Goal: Task Accomplishment & Management: Complete application form

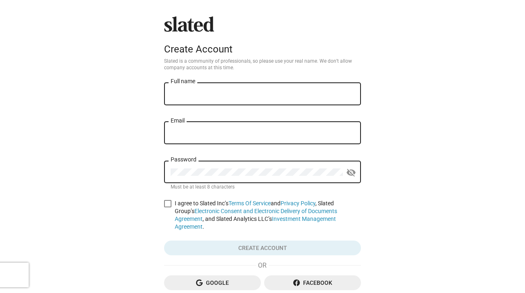
click at [198, 95] on input "Full name" at bounding box center [263, 94] width 184 height 7
type input "[PERSON_NAME]"
type input "[EMAIL_ADDRESS][DOMAIN_NAME]"
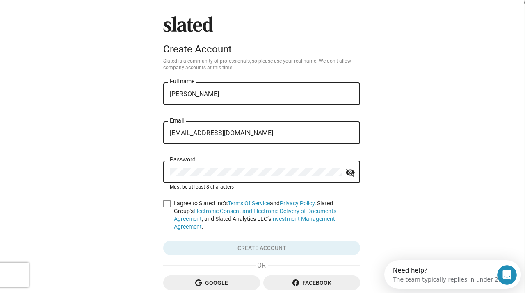
click at [237, 179] on div "Password" at bounding box center [256, 171] width 172 height 24
click at [171, 204] on label "I agree to Slated Inc’s Terms Of Service and Privacy Policy , Slated Group’s El…" at bounding box center [261, 215] width 197 height 31
click at [167, 207] on input "I agree to Slated Inc’s Terms Of Service and Privacy Policy , Slated Group’s El…" at bounding box center [166, 207] width 0 height 0
checkbox input "true"
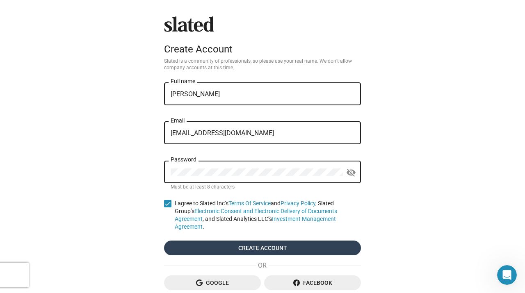
click at [191, 241] on span "Create account" at bounding box center [263, 248] width 184 height 15
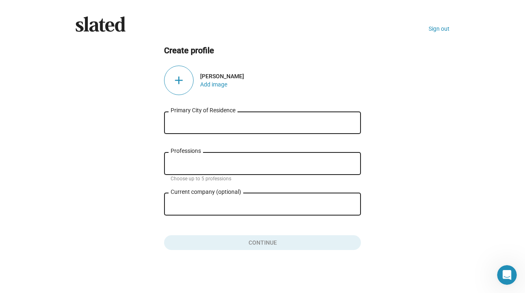
click at [321, 123] on input "Primary City of Residence" at bounding box center [263, 122] width 184 height 7
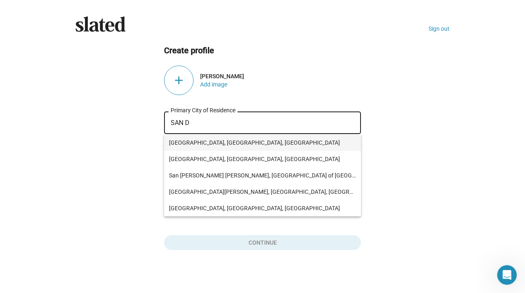
click at [191, 142] on span "[GEOGRAPHIC_DATA], [GEOGRAPHIC_DATA], [GEOGRAPHIC_DATA]" at bounding box center [262, 142] width 187 height 16
type input "[GEOGRAPHIC_DATA], [GEOGRAPHIC_DATA], [GEOGRAPHIC_DATA]"
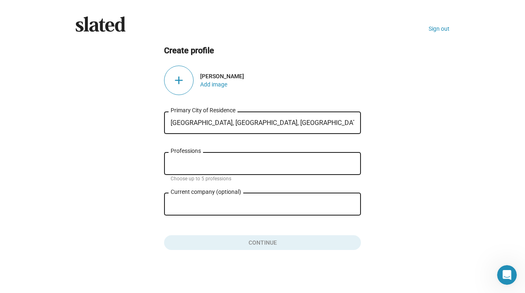
click at [196, 168] on div "Professions" at bounding box center [263, 163] width 184 height 24
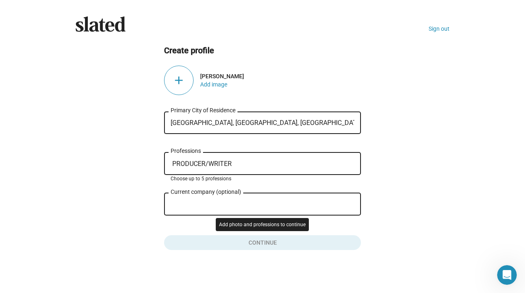
type input "PRODUCER/WRITER"
click at [208, 240] on button "Click here to validate form" at bounding box center [262, 241] width 197 height 18
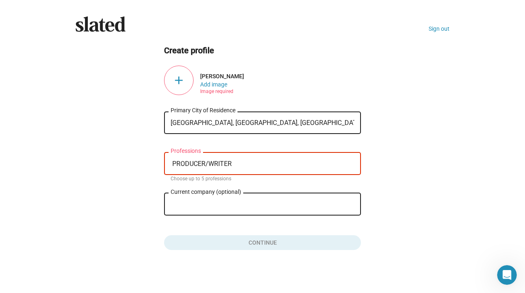
click at [218, 89] on div "Image required" at bounding box center [216, 88] width 33 height 1
click at [262, 68] on div "add [PERSON_NAME] Add image Image required" at bounding box center [262, 87] width 197 height 43
